Goal: Navigation & Orientation: Find specific page/section

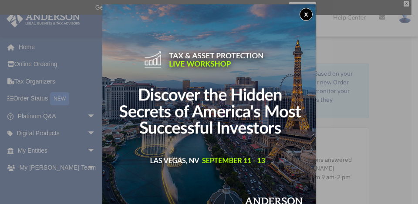
click at [306, 14] on button "x" at bounding box center [306, 14] width 13 height 13
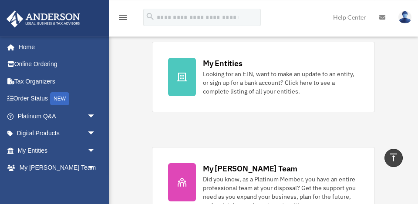
scroll to position [317, 0]
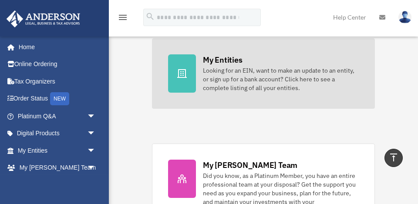
click at [228, 61] on div "My Entities" at bounding box center [222, 59] width 39 height 11
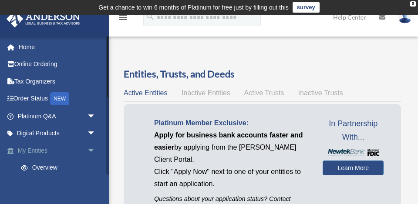
click at [37, 152] on link "My Entities arrow_drop_down" at bounding box center [57, 150] width 103 height 17
click at [92, 151] on span "arrow_drop_down" at bounding box center [95, 151] width 17 height 18
click at [92, 135] on span "arrow_drop_down" at bounding box center [95, 134] width 17 height 18
click at [59, 150] on div "Tax Toolbox" at bounding box center [64, 150] width 68 height 11
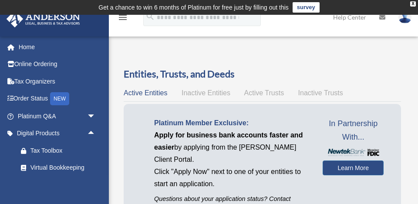
click at [404, 20] on img at bounding box center [405, 17] width 13 height 13
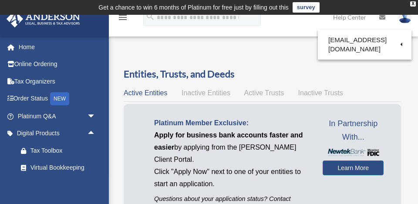
click at [404, 20] on img at bounding box center [405, 17] width 13 height 13
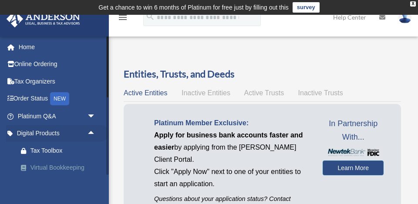
click at [80, 168] on div "Virtual Bookkeeping" at bounding box center [64, 167] width 68 height 11
